Goal: Find specific page/section: Find specific page/section

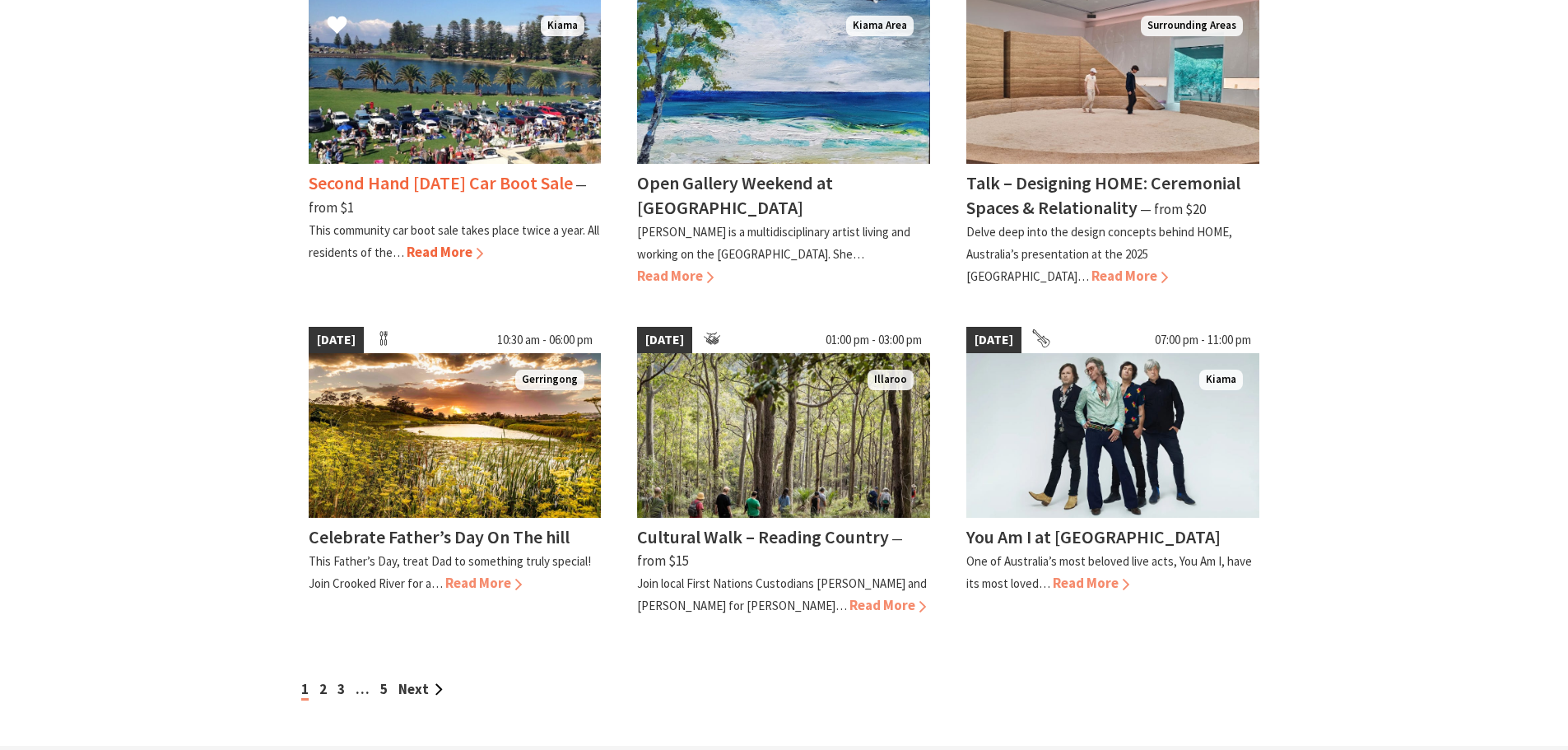
scroll to position [1400, 0]
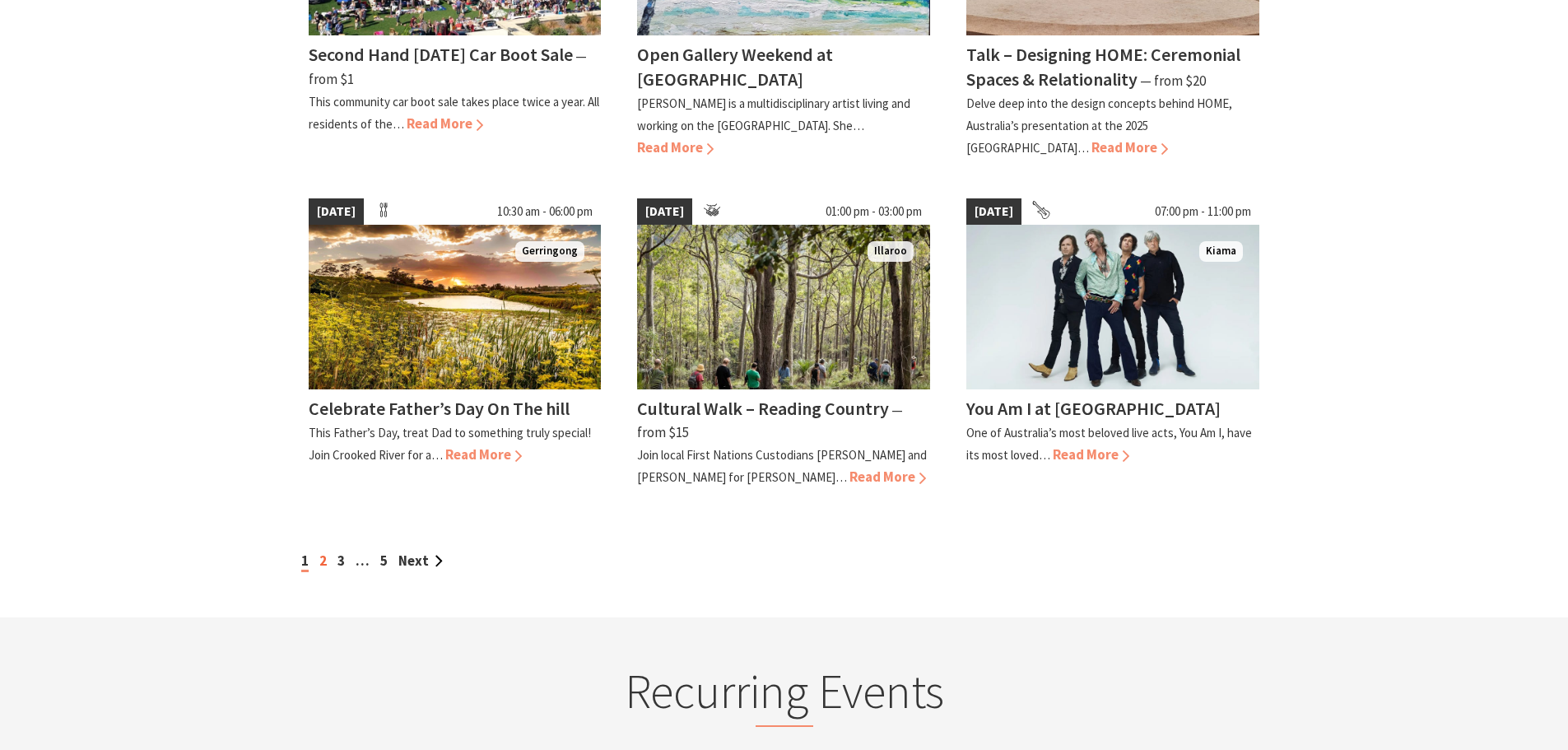
click at [320, 561] on link "2" at bounding box center [323, 560] width 8 height 18
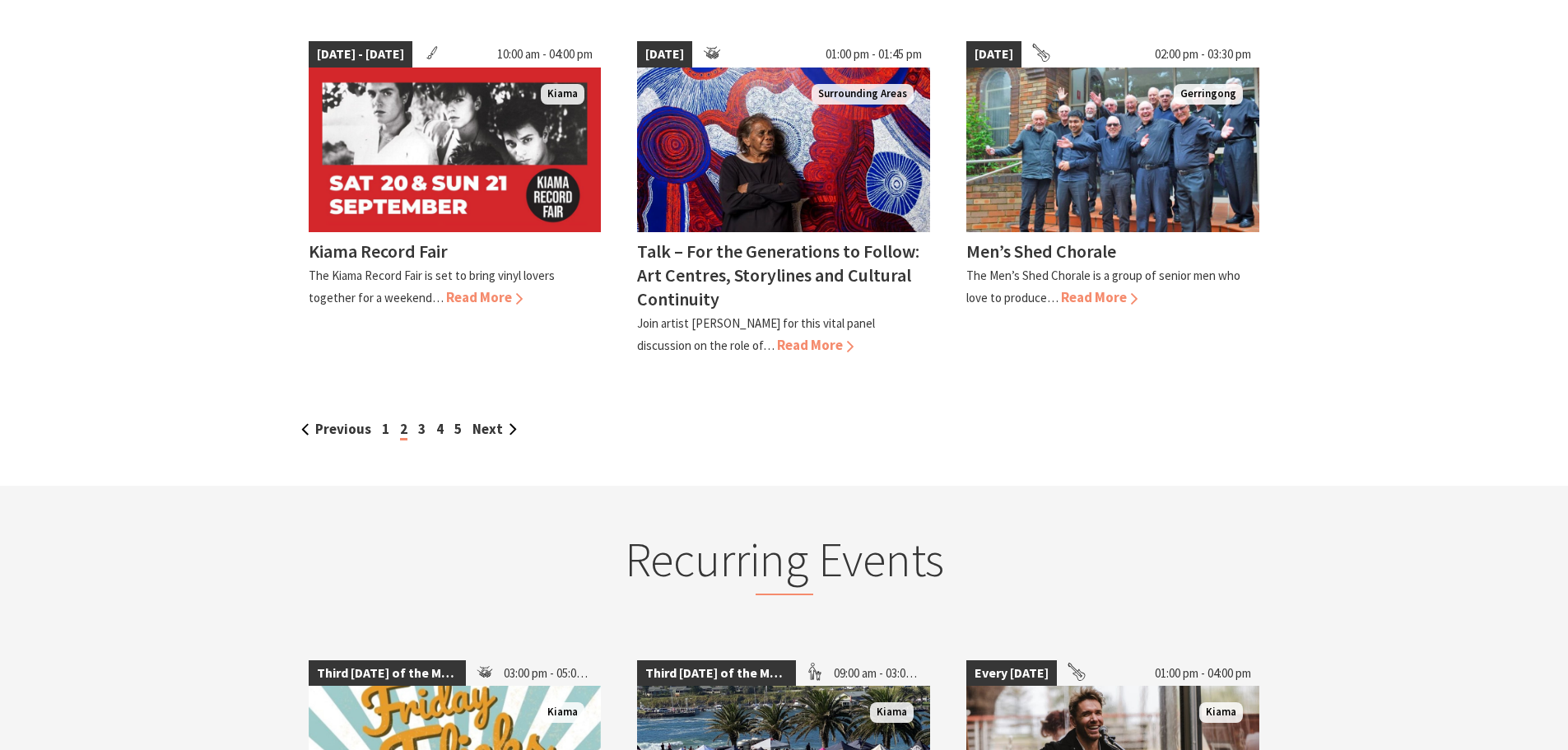
scroll to position [1564, 0]
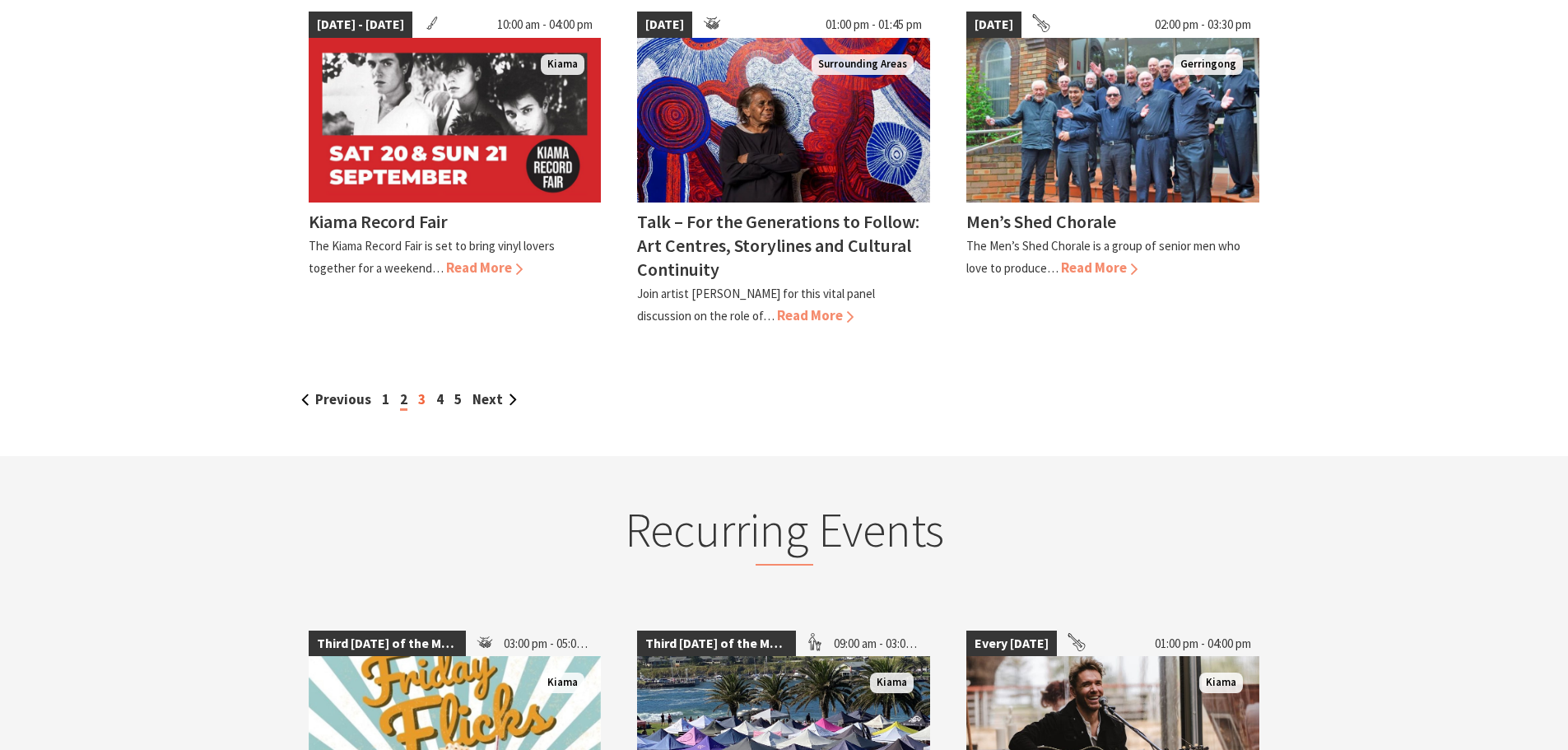
click at [421, 390] on link "3" at bounding box center [422, 399] width 8 height 18
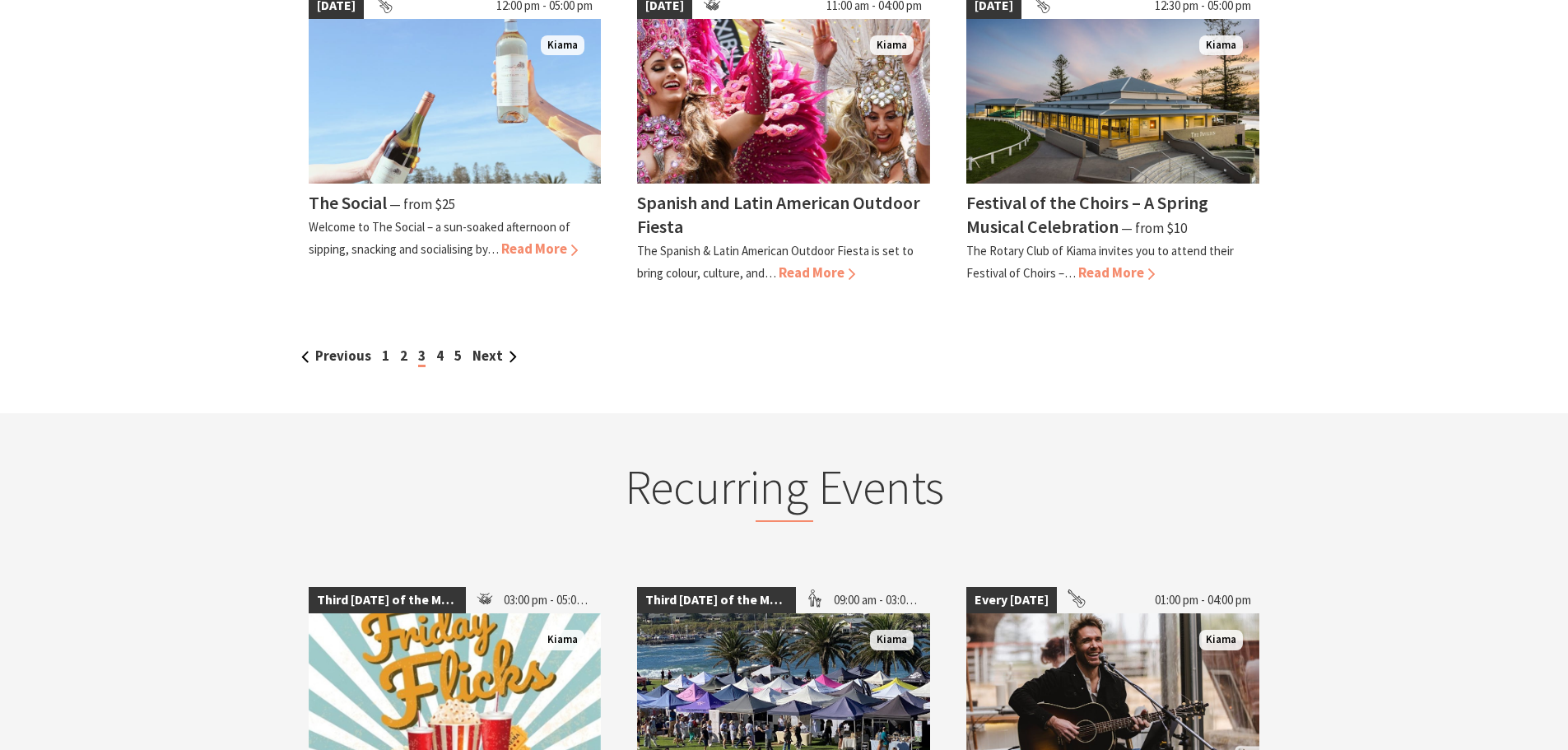
scroll to position [1564, 0]
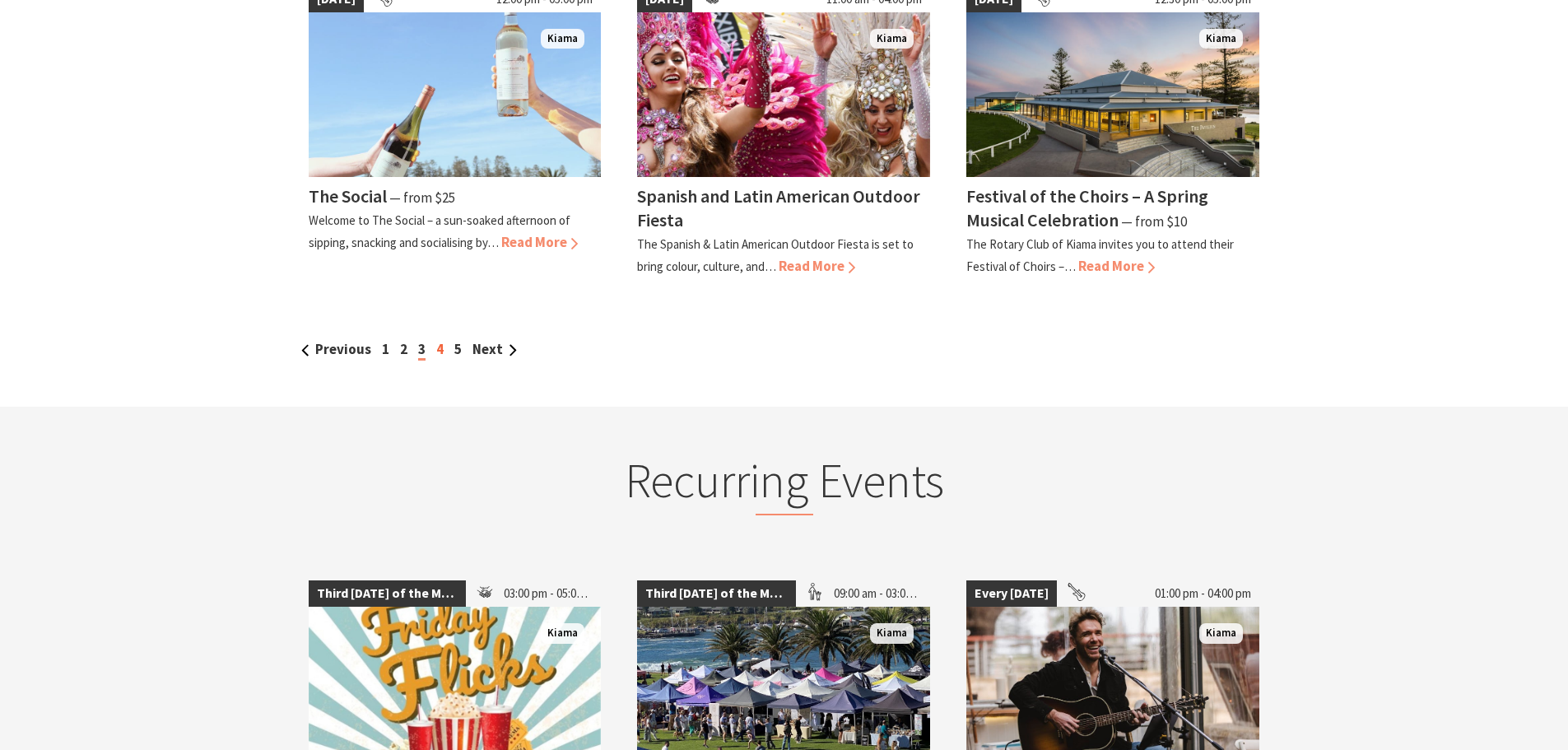
click at [436, 350] on link "4" at bounding box center [440, 348] width 8 height 18
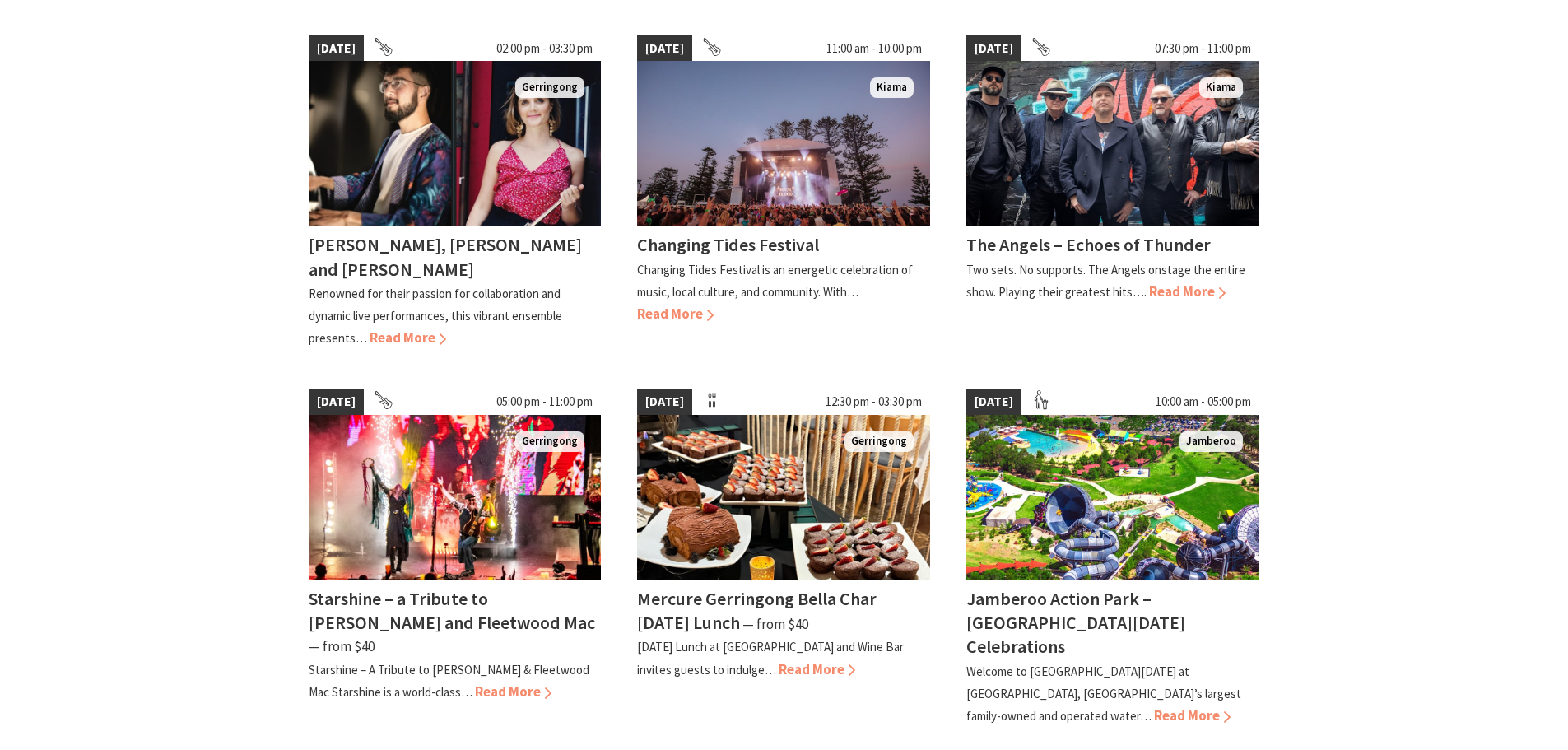
scroll to position [823, 0]
